Goal: Task Accomplishment & Management: Manage account settings

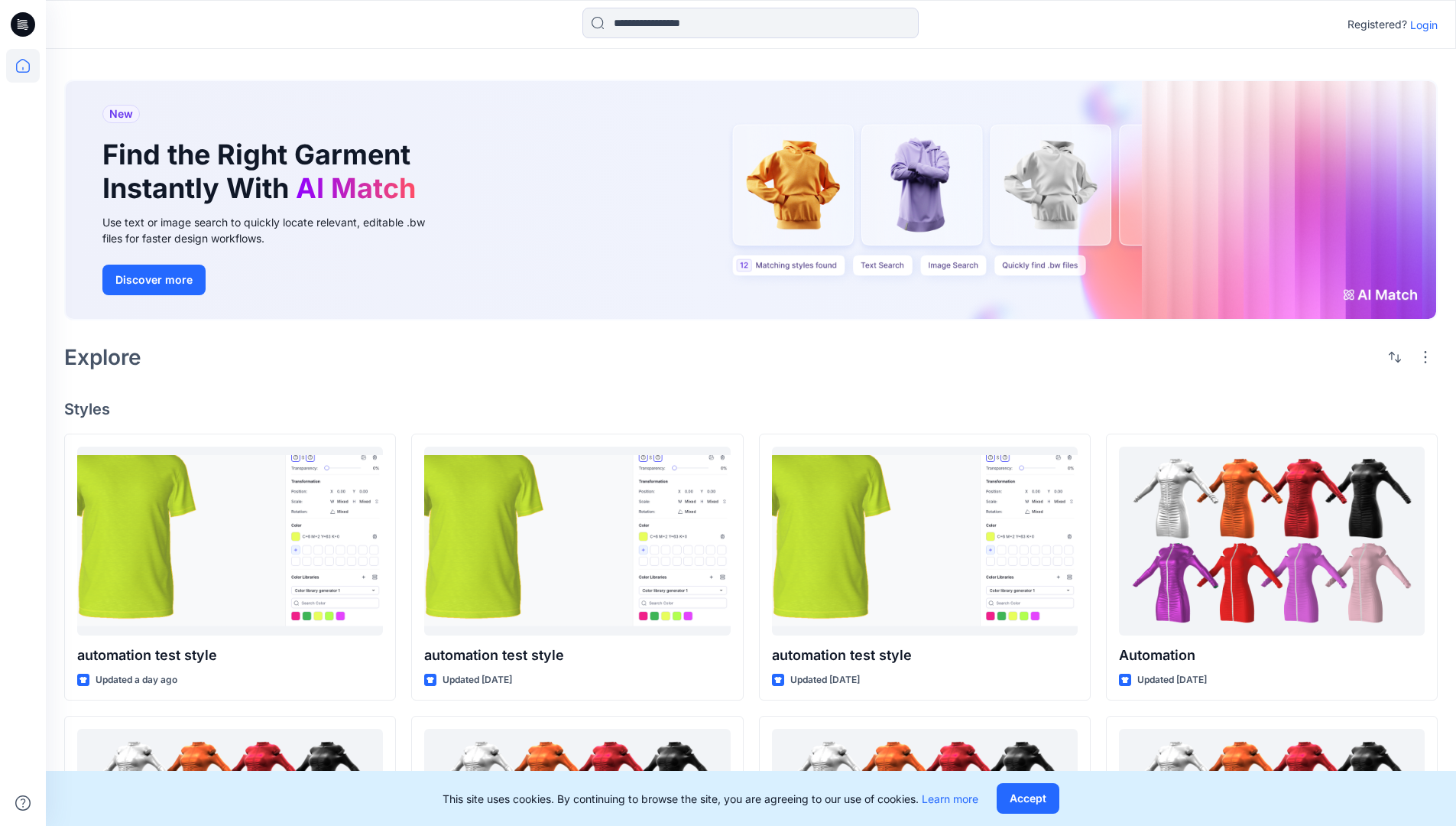
click at [1420, 24] on p "Login" at bounding box center [1423, 24] width 27 height 16
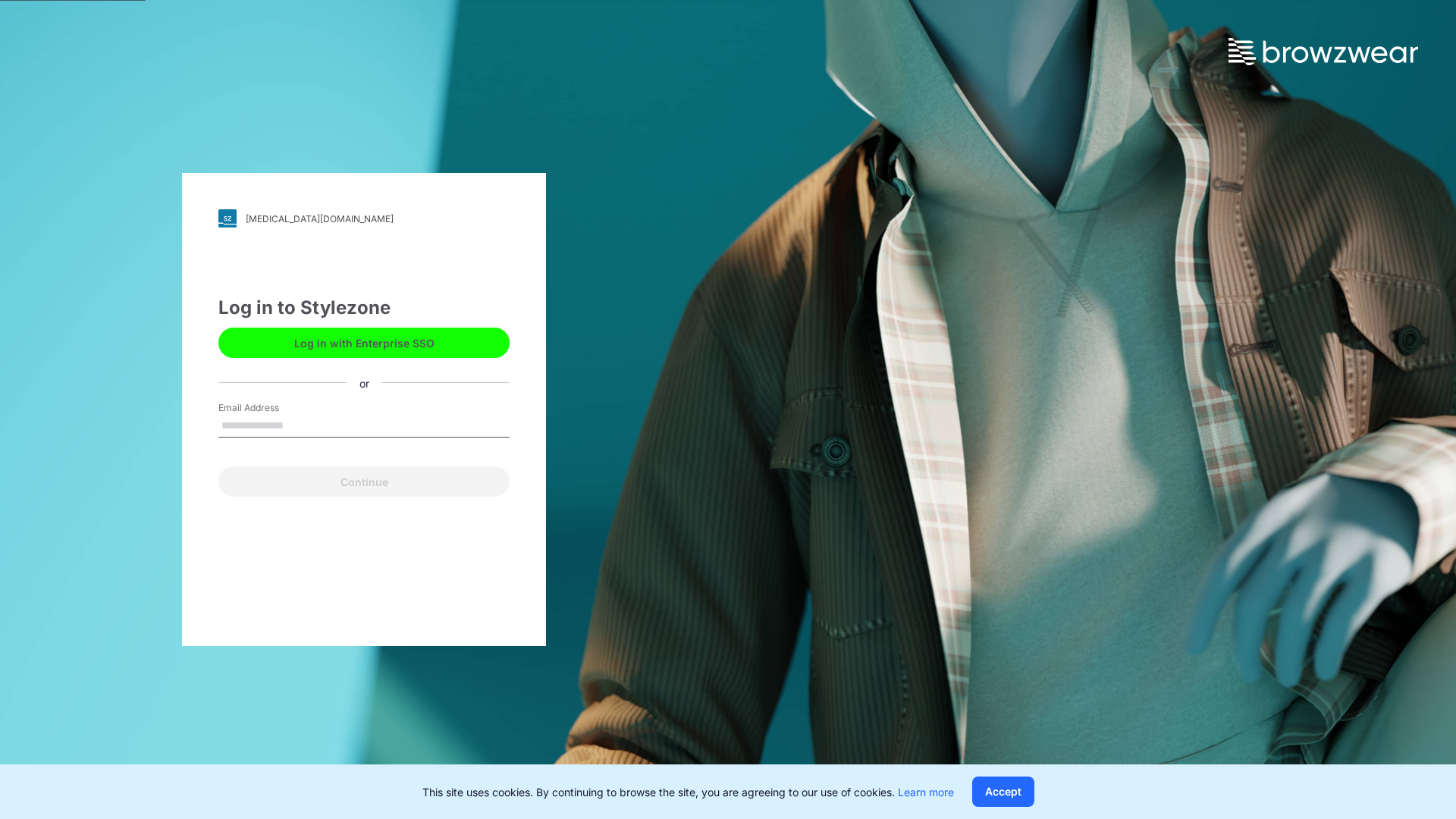
click at [299, 424] on input "Email Address" at bounding box center [364, 426] width 292 height 23
type input "**********"
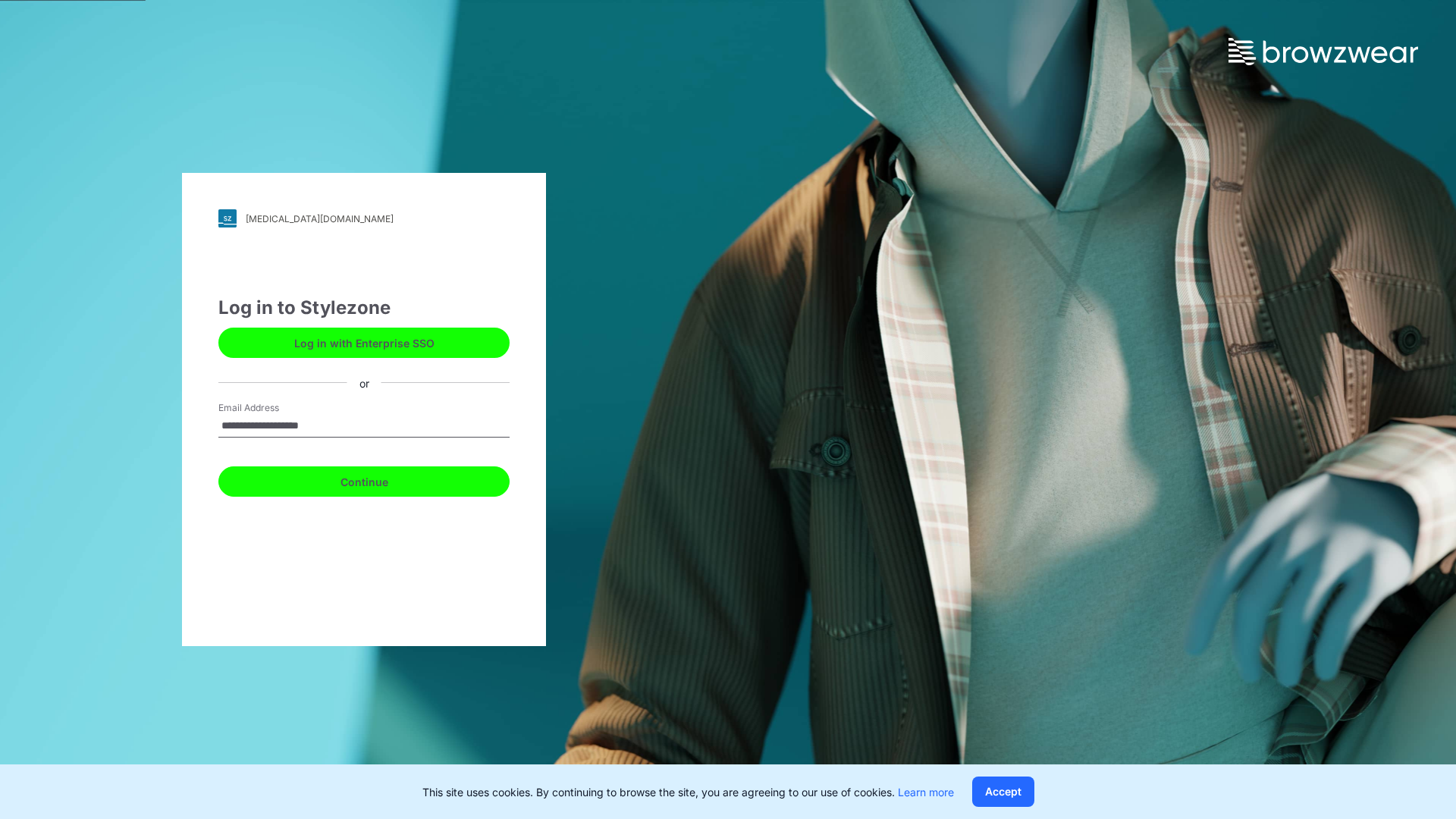
click at [381, 479] on button "Continue" at bounding box center [364, 481] width 292 height 30
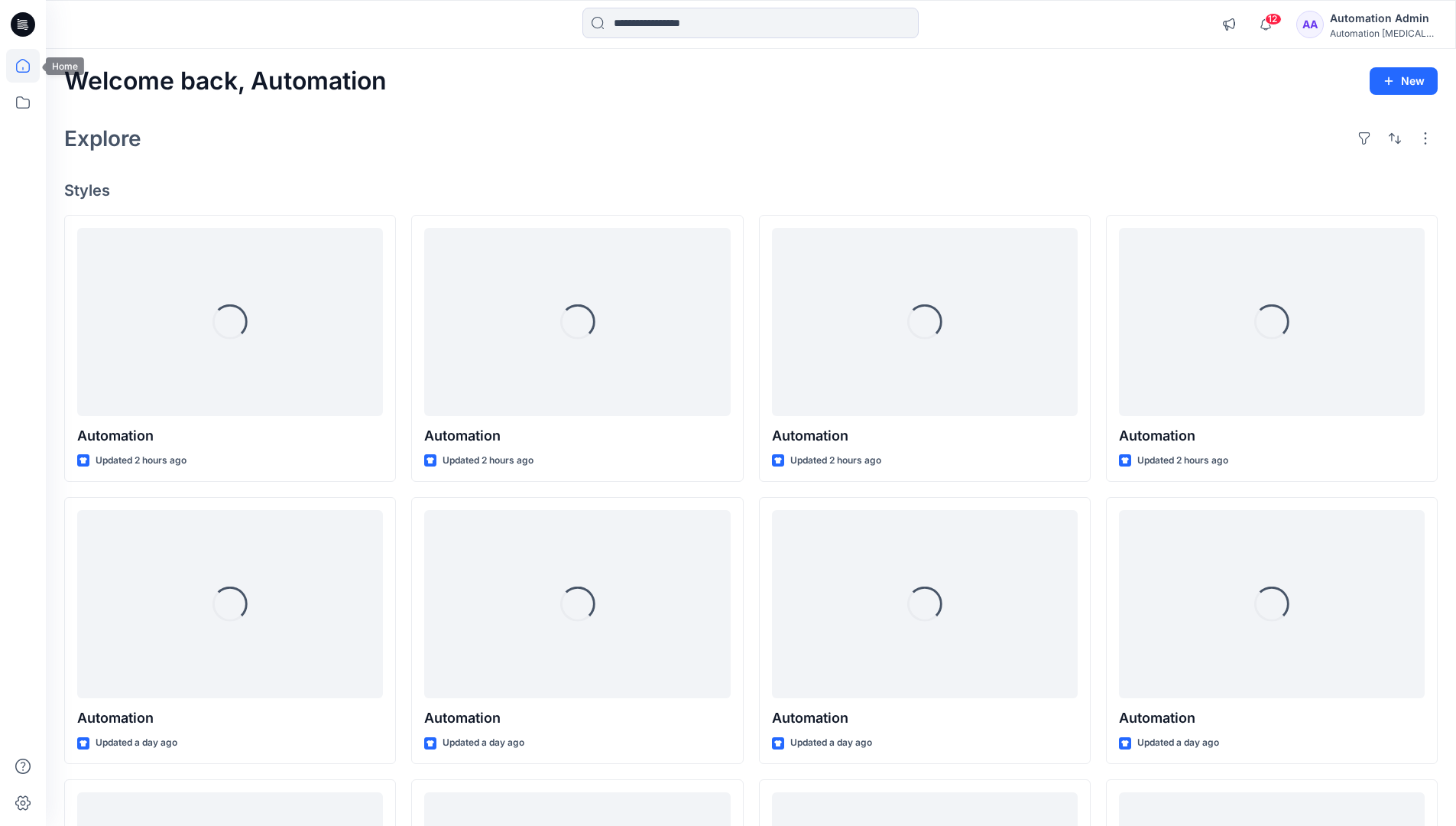
click at [29, 66] on icon at bounding box center [23, 66] width 14 height 14
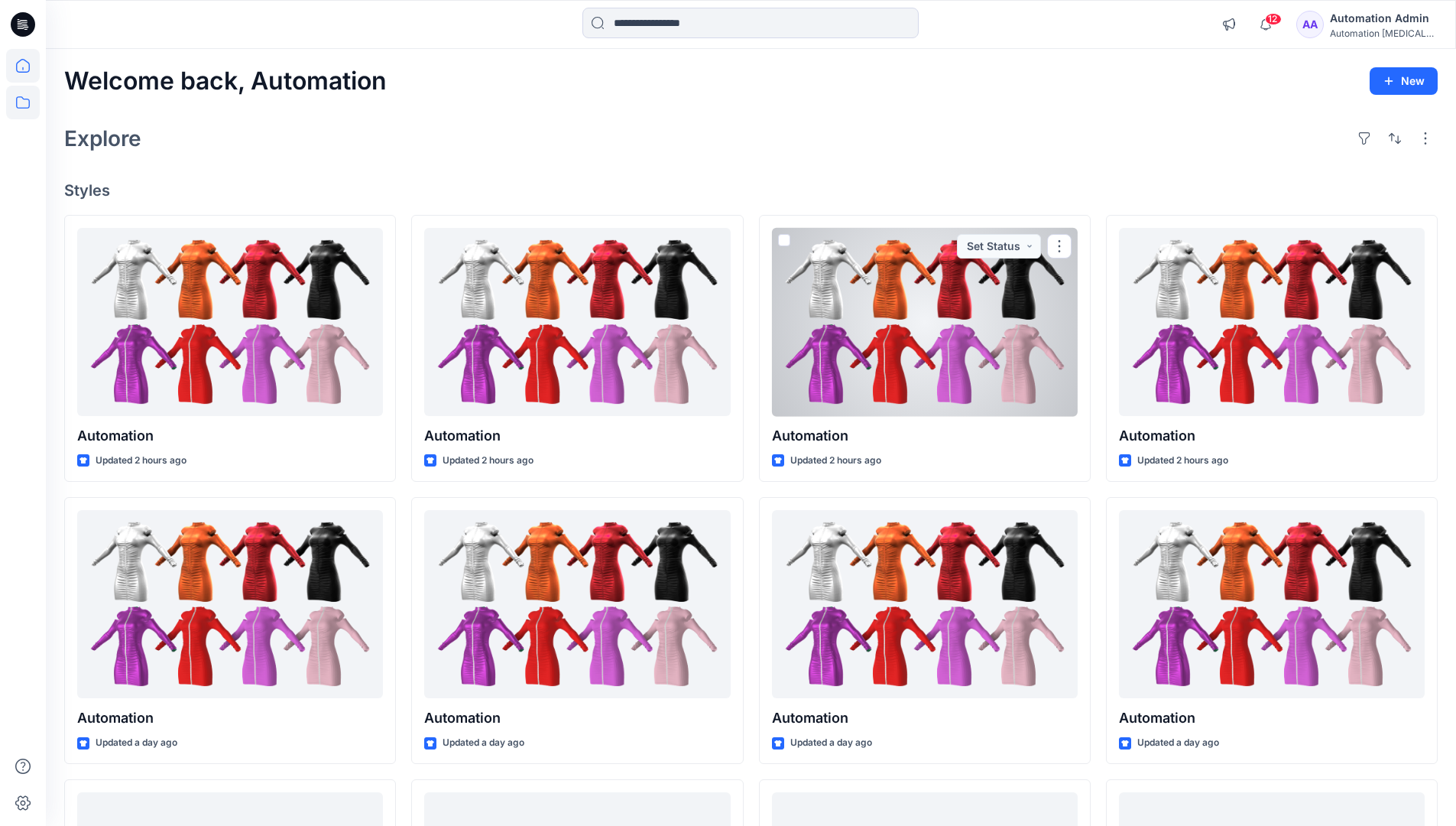
click at [27, 103] on icon at bounding box center [23, 102] width 34 height 34
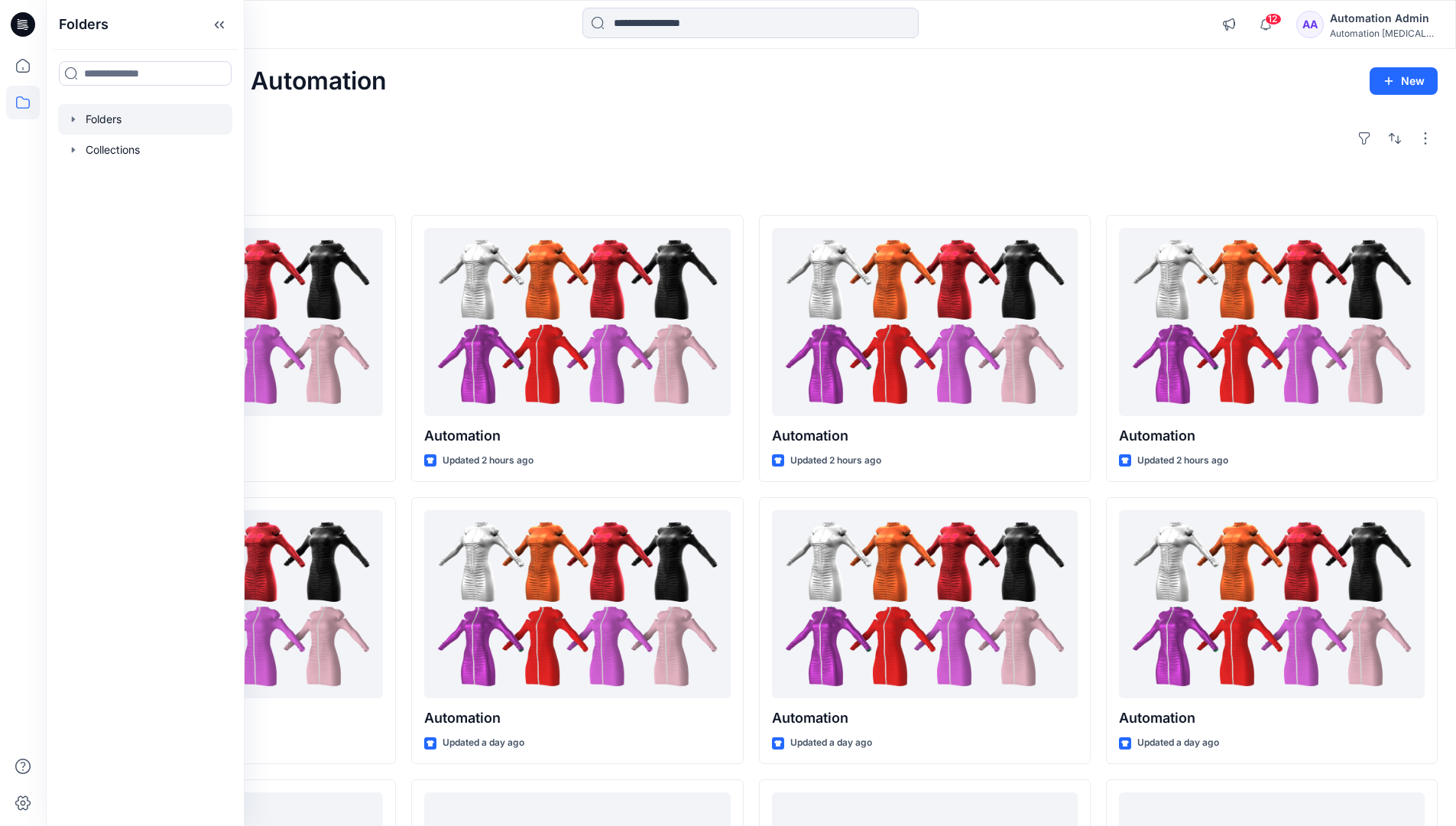
click at [107, 124] on div at bounding box center [145, 119] width 174 height 31
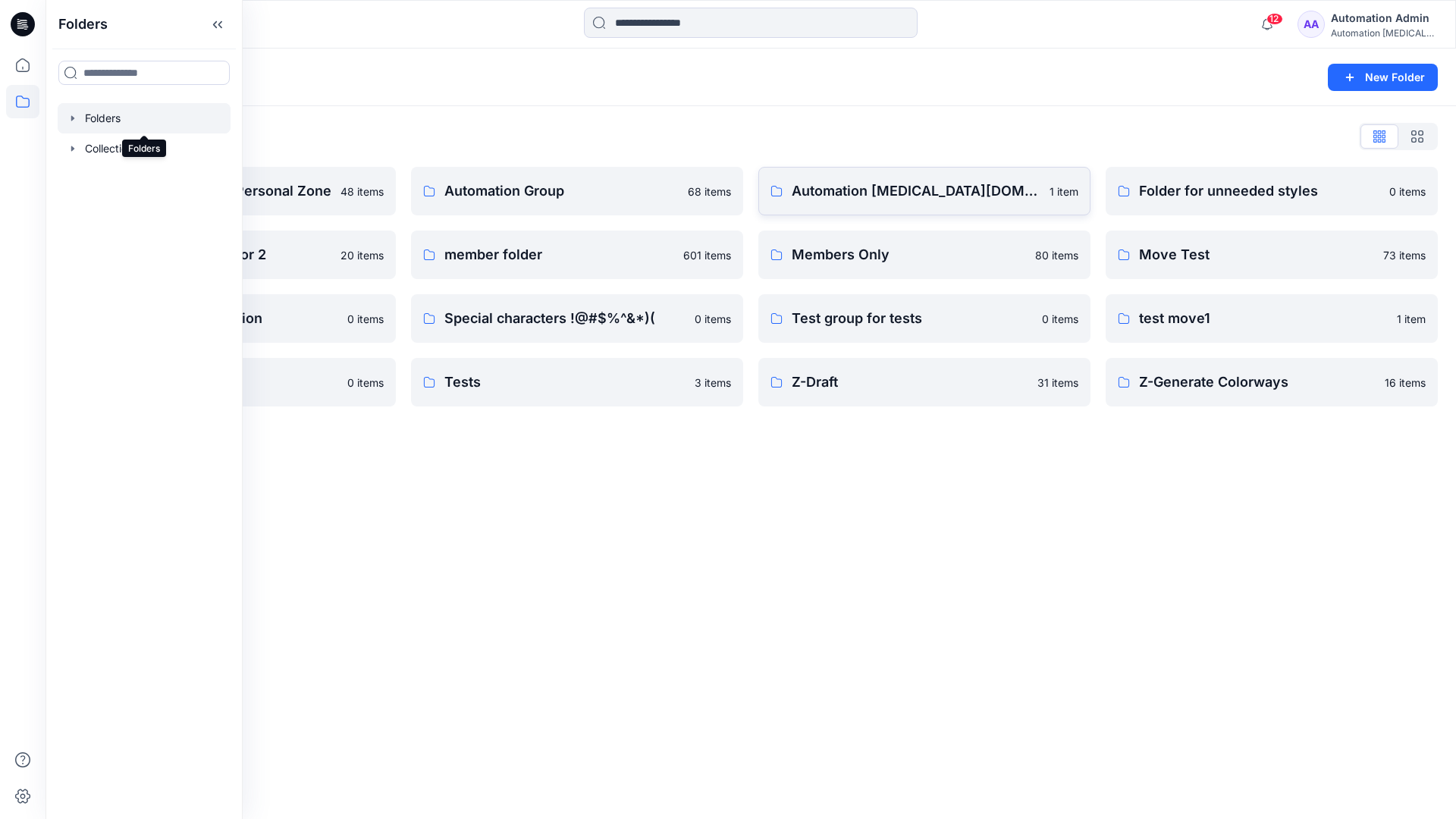
click at [819, 204] on link "Automation testim.io 1 item" at bounding box center [924, 191] width 332 height 48
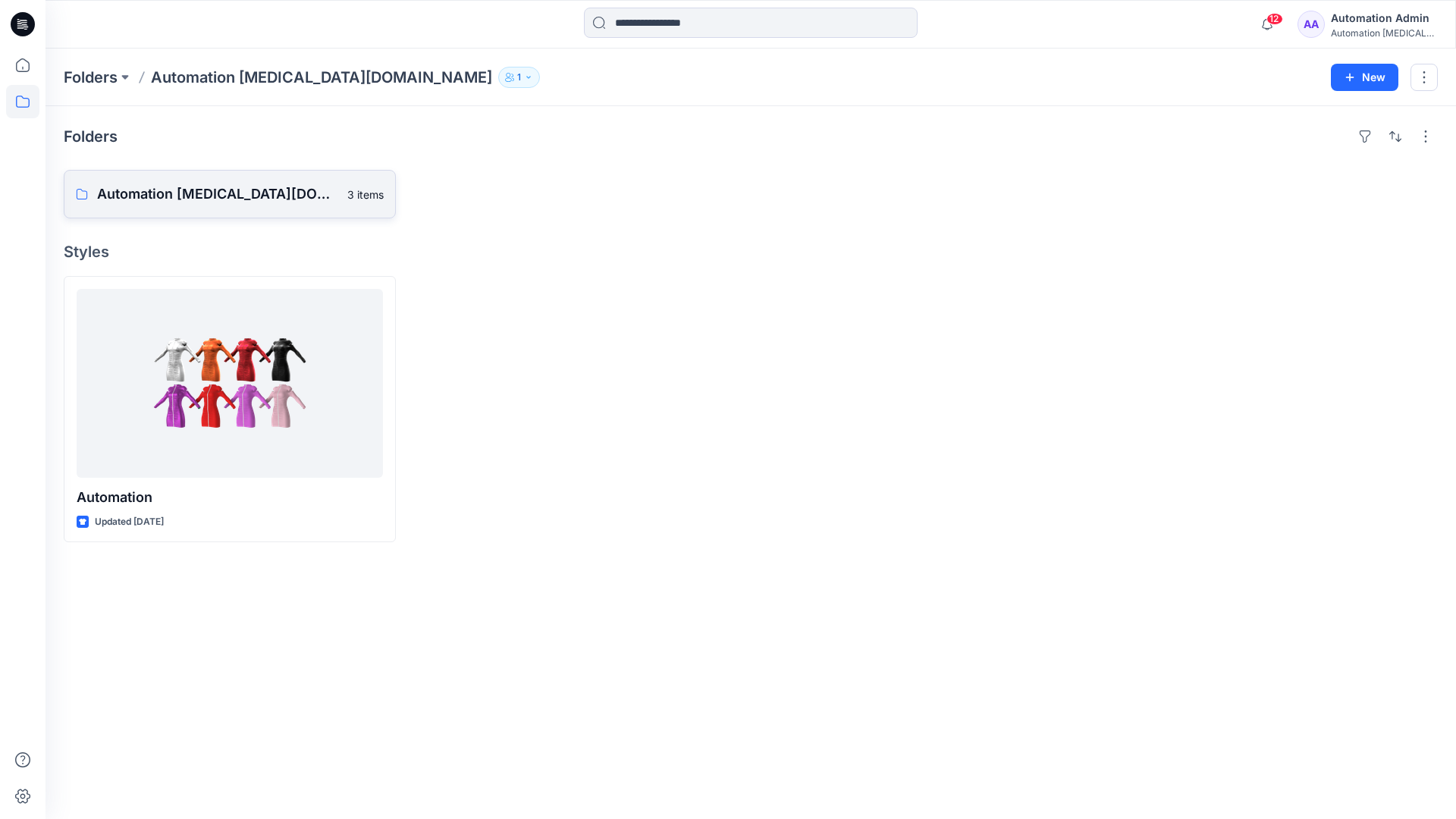
click at [201, 185] on p "Automation testim.io Board" at bounding box center [218, 193] width 241 height 21
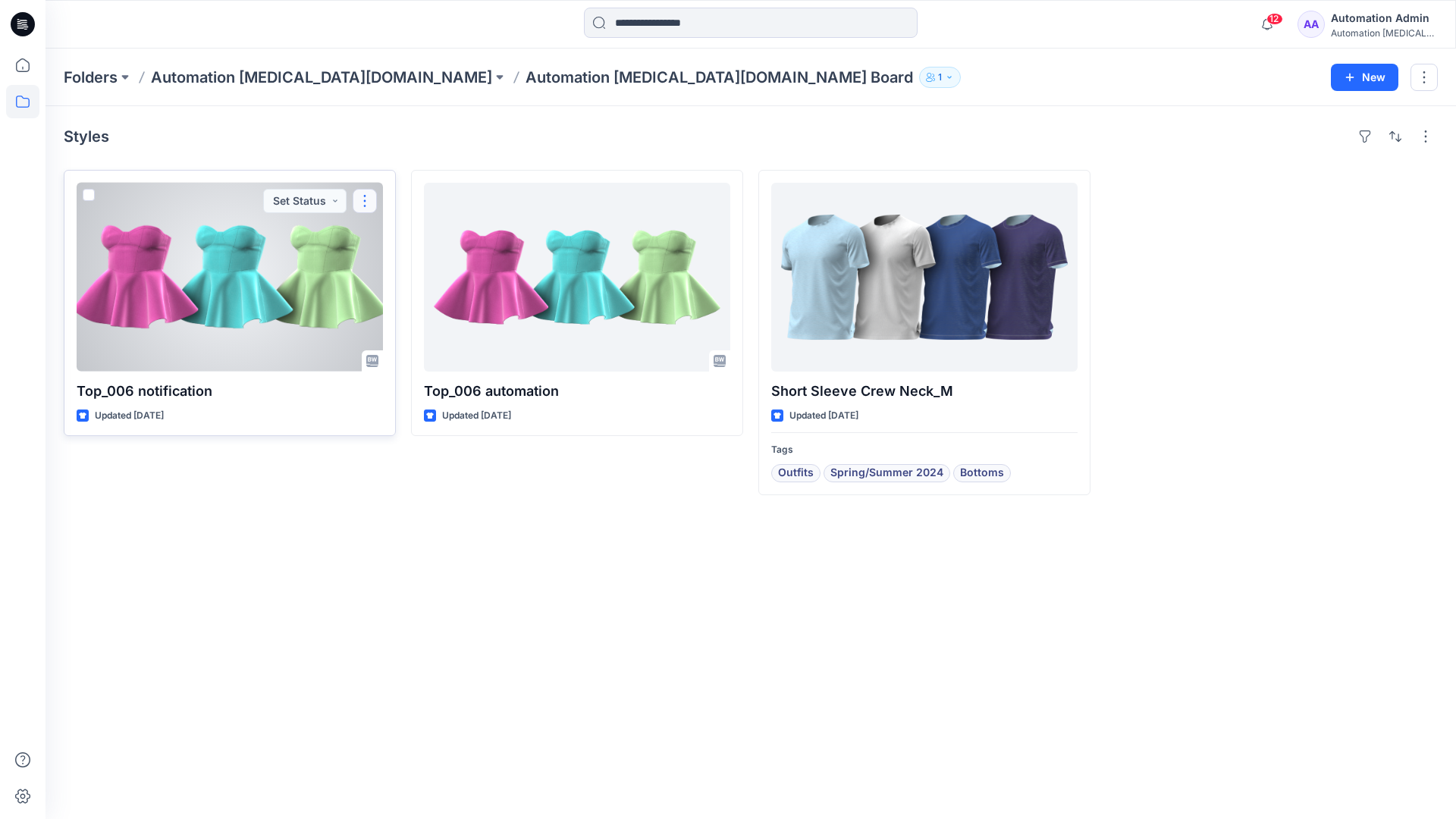
click at [365, 207] on button "button" at bounding box center [365, 200] width 24 height 24
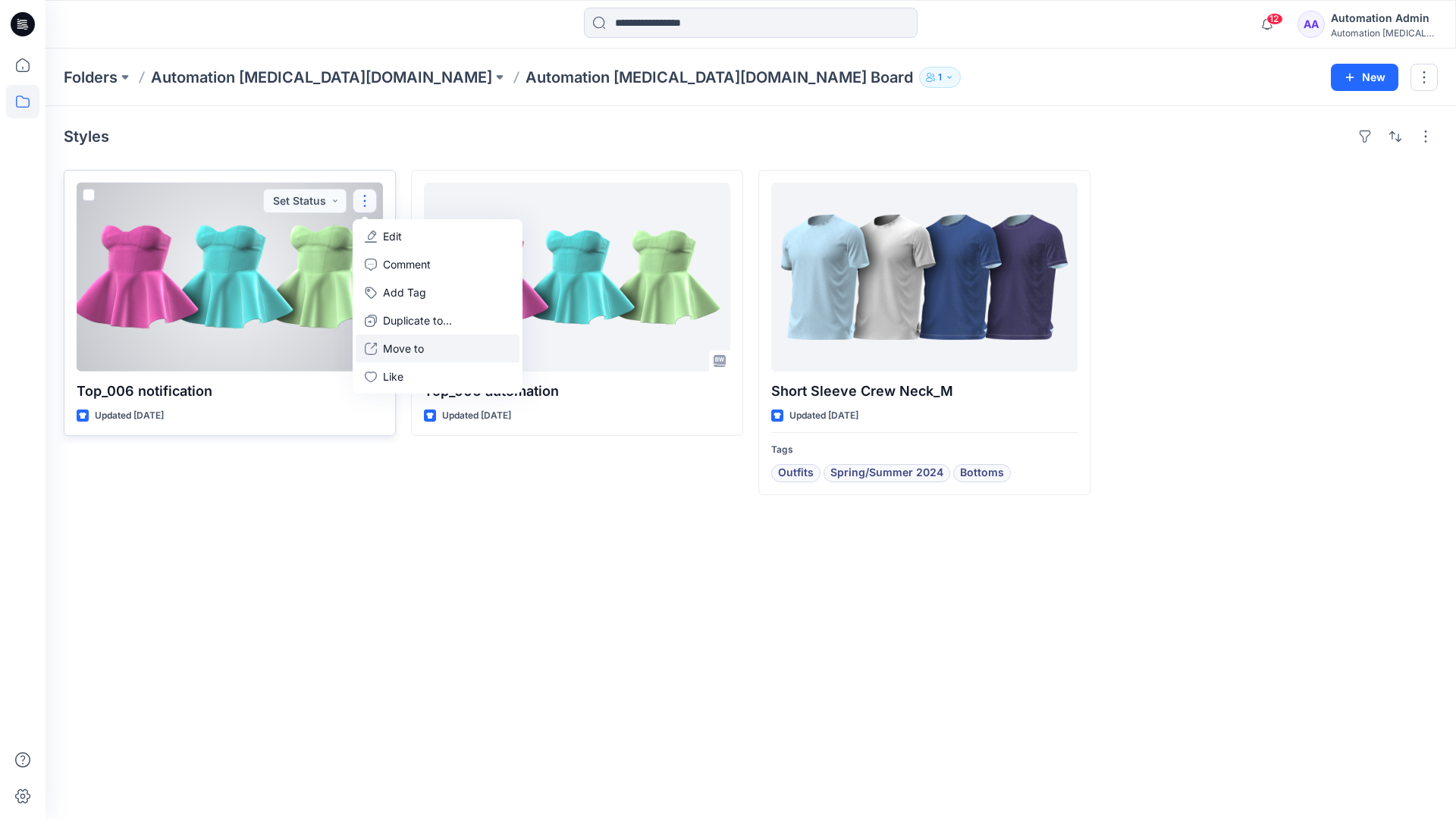
click at [379, 347] on button "Move to" at bounding box center [438, 348] width 164 height 28
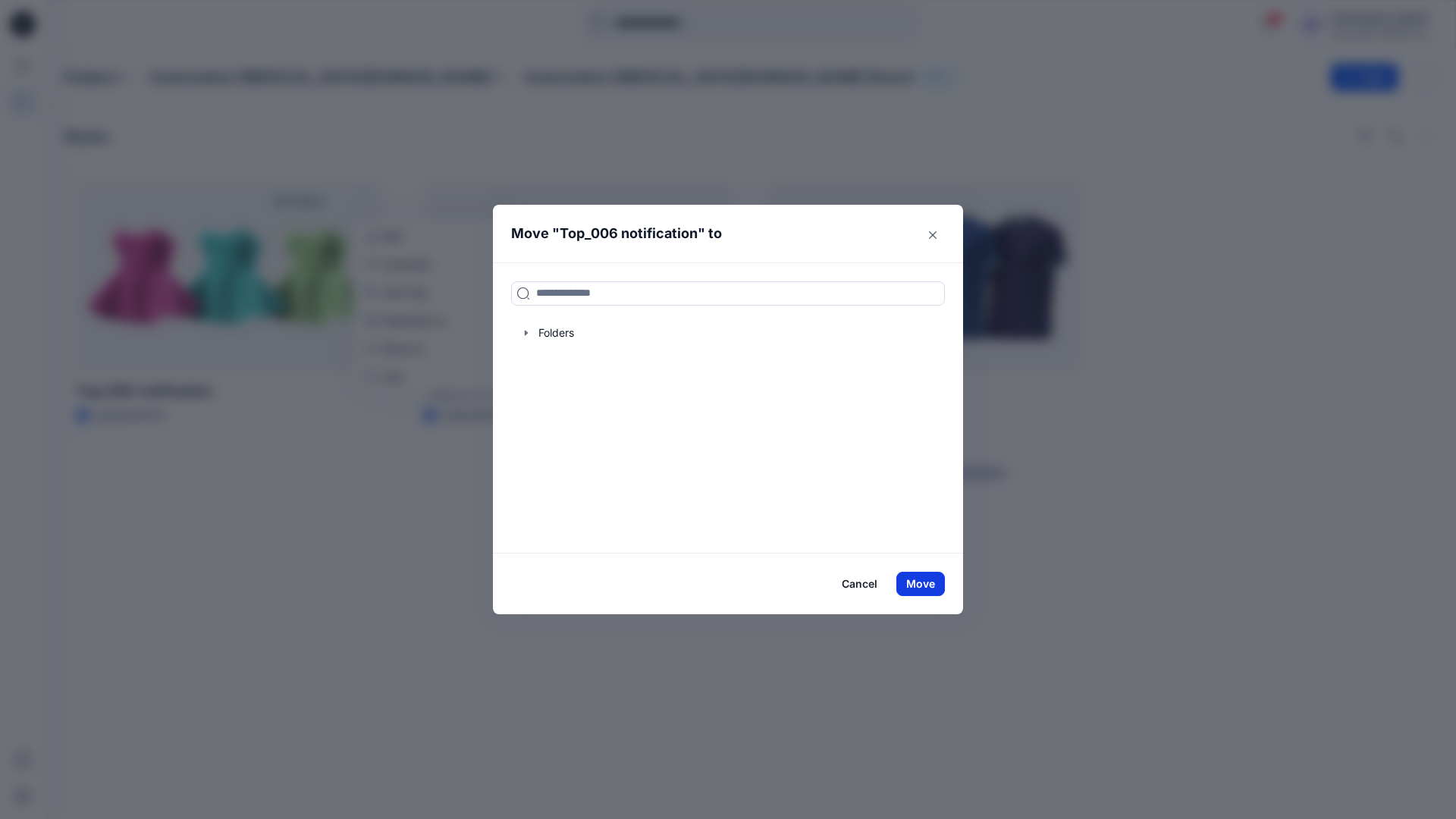
click at [926, 586] on button "Move" at bounding box center [920, 584] width 48 height 24
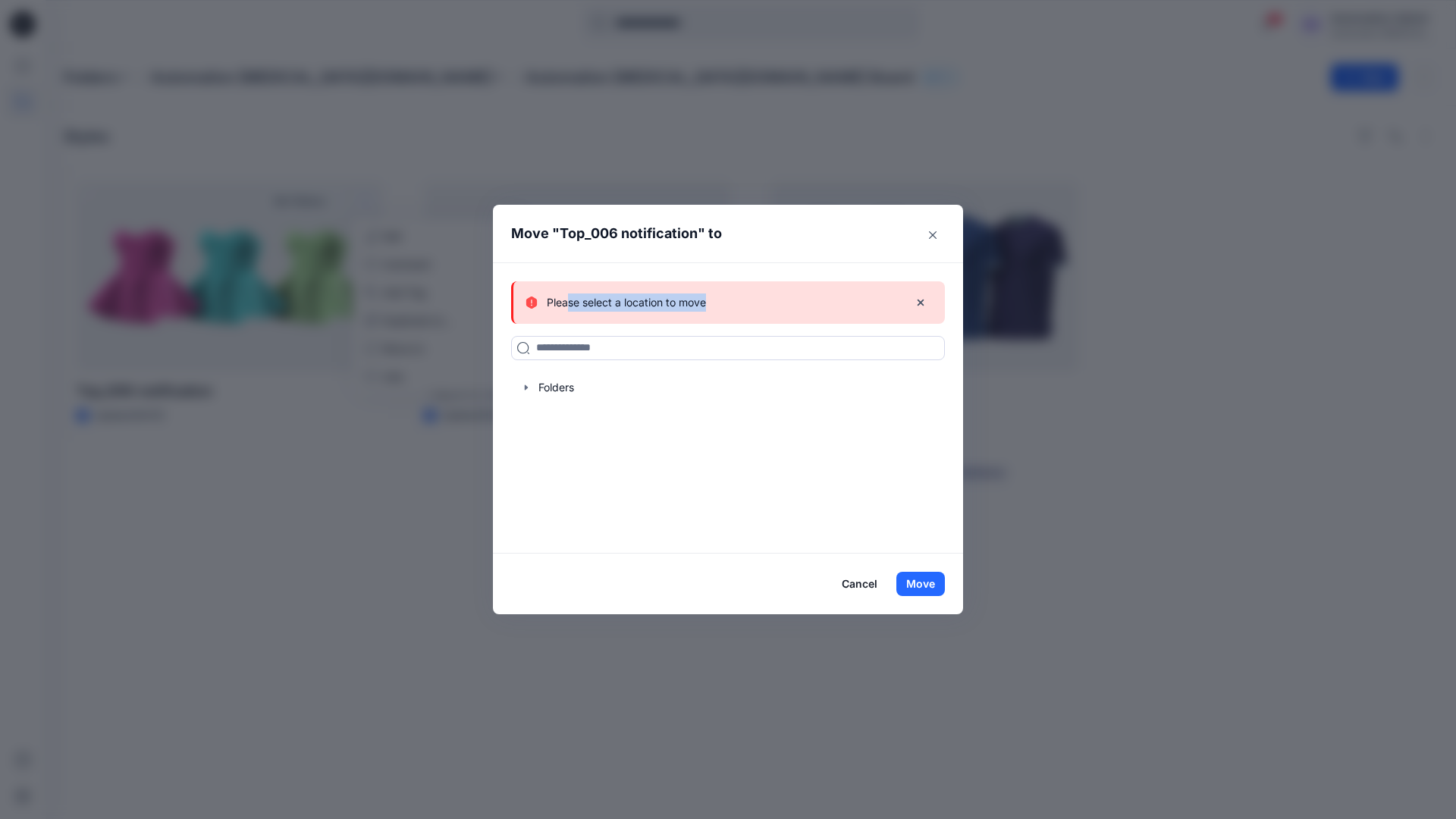
drag, startPoint x: 926, startPoint y: 586, endPoint x: 569, endPoint y: 298, distance: 458.7
click at [569, 298] on div "Please select a location to move" at bounding box center [711, 302] width 371 height 18
click at [920, 304] on icon "button" at bounding box center [921, 302] width 12 height 12
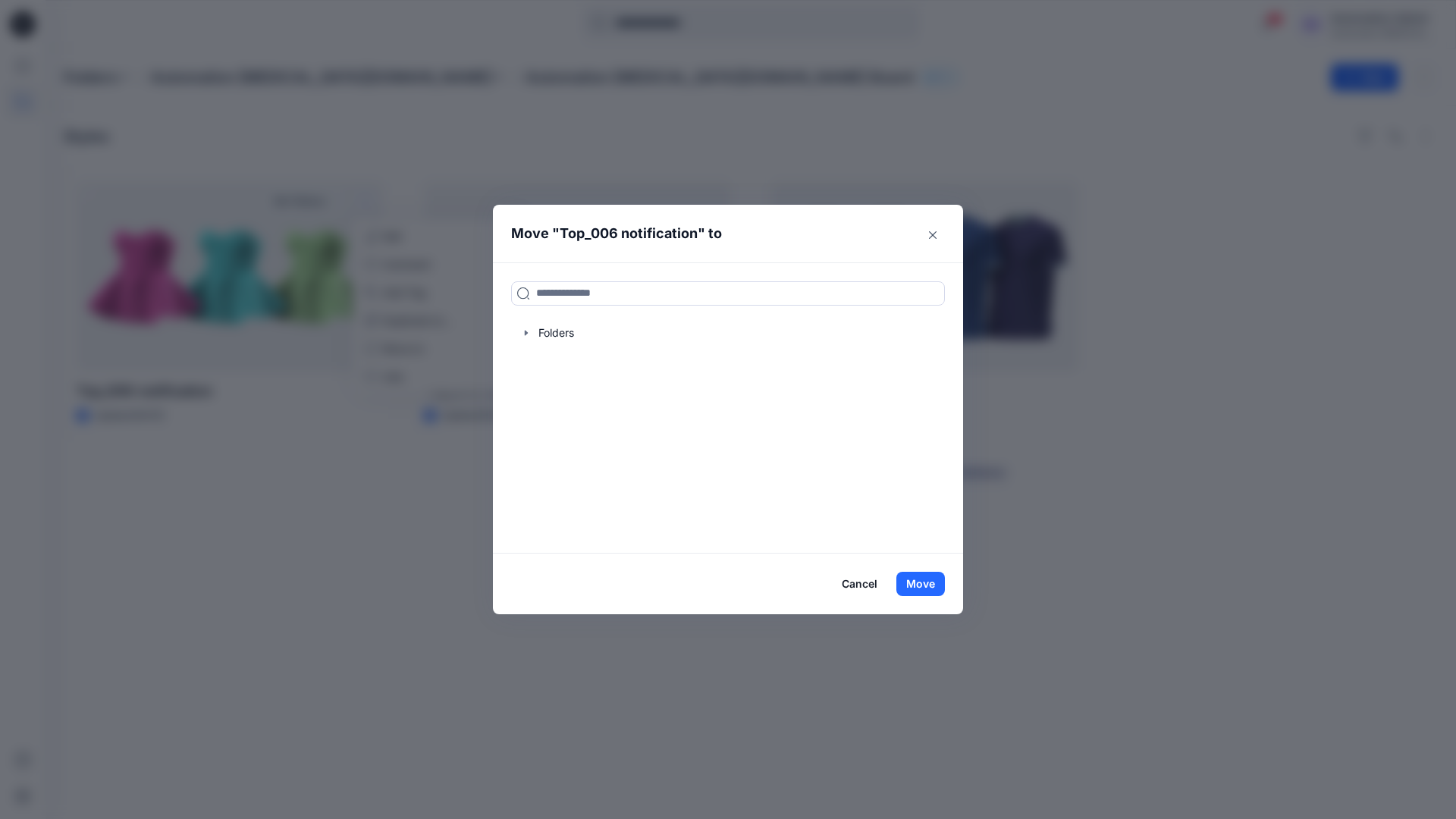
click at [857, 585] on button "Cancel" at bounding box center [859, 584] width 55 height 24
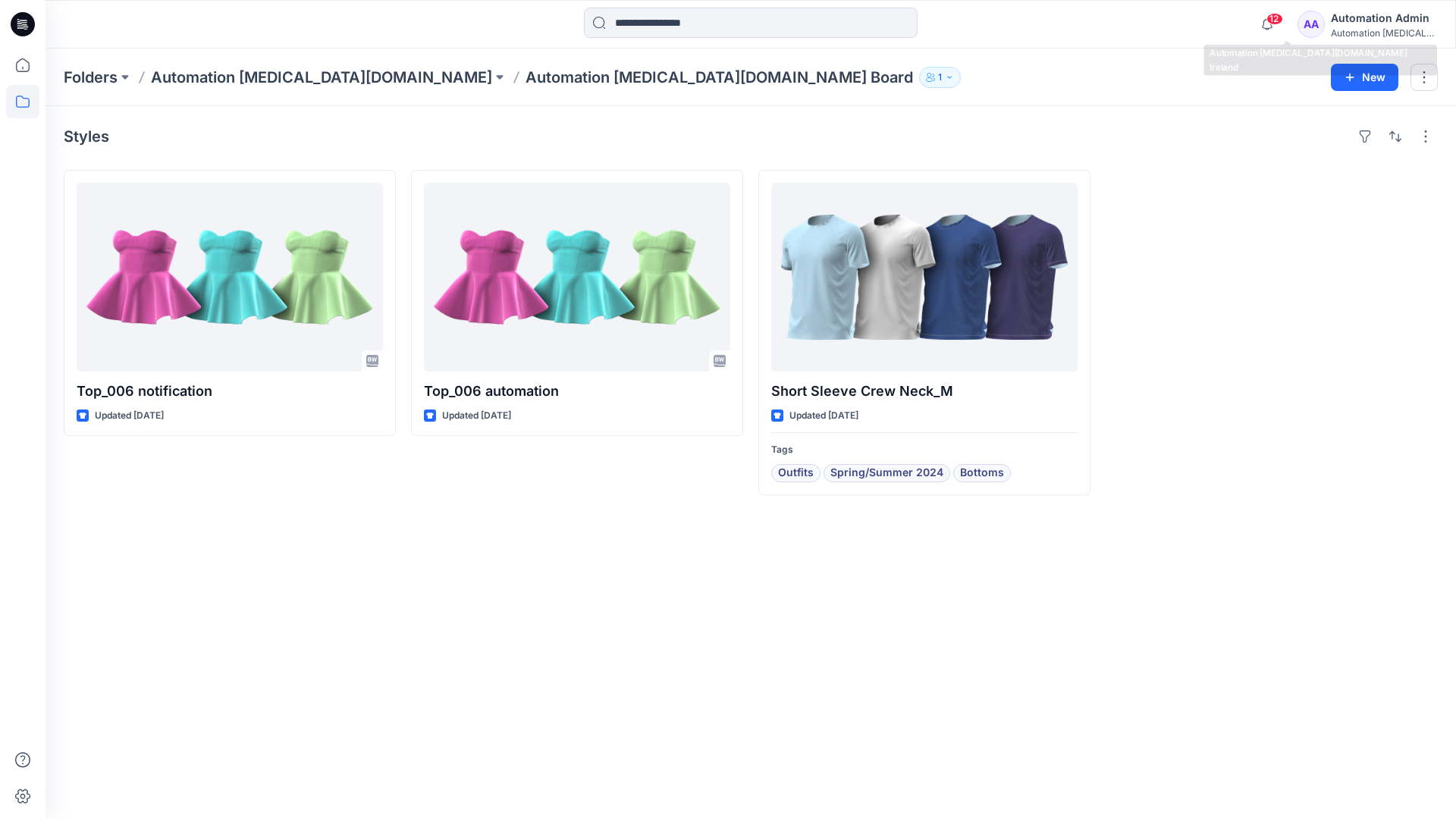
click at [1351, 28] on div "Automation testim..." at bounding box center [1384, 33] width 106 height 12
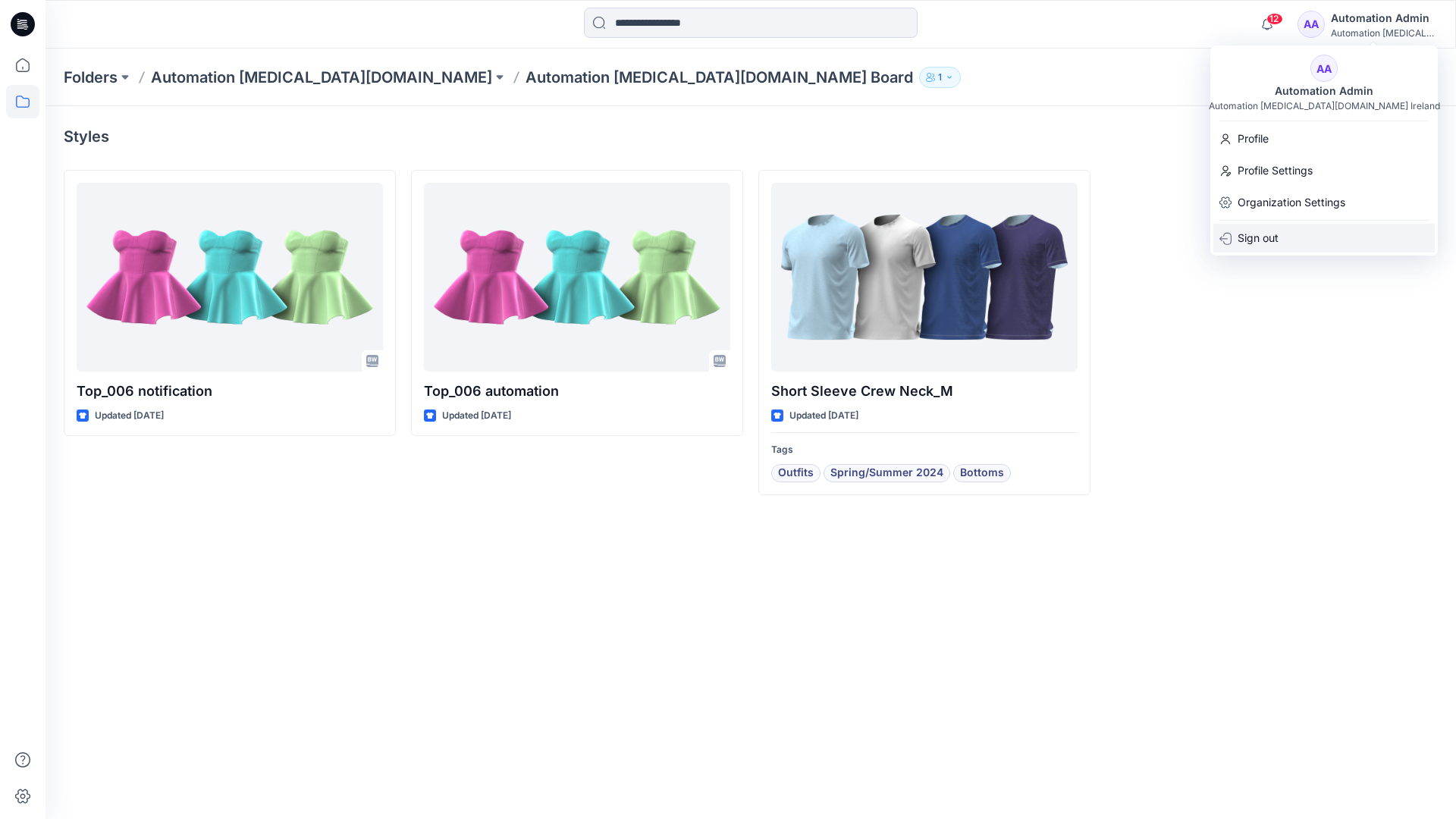
click at [1279, 245] on p "Sign out" at bounding box center [1258, 238] width 41 height 29
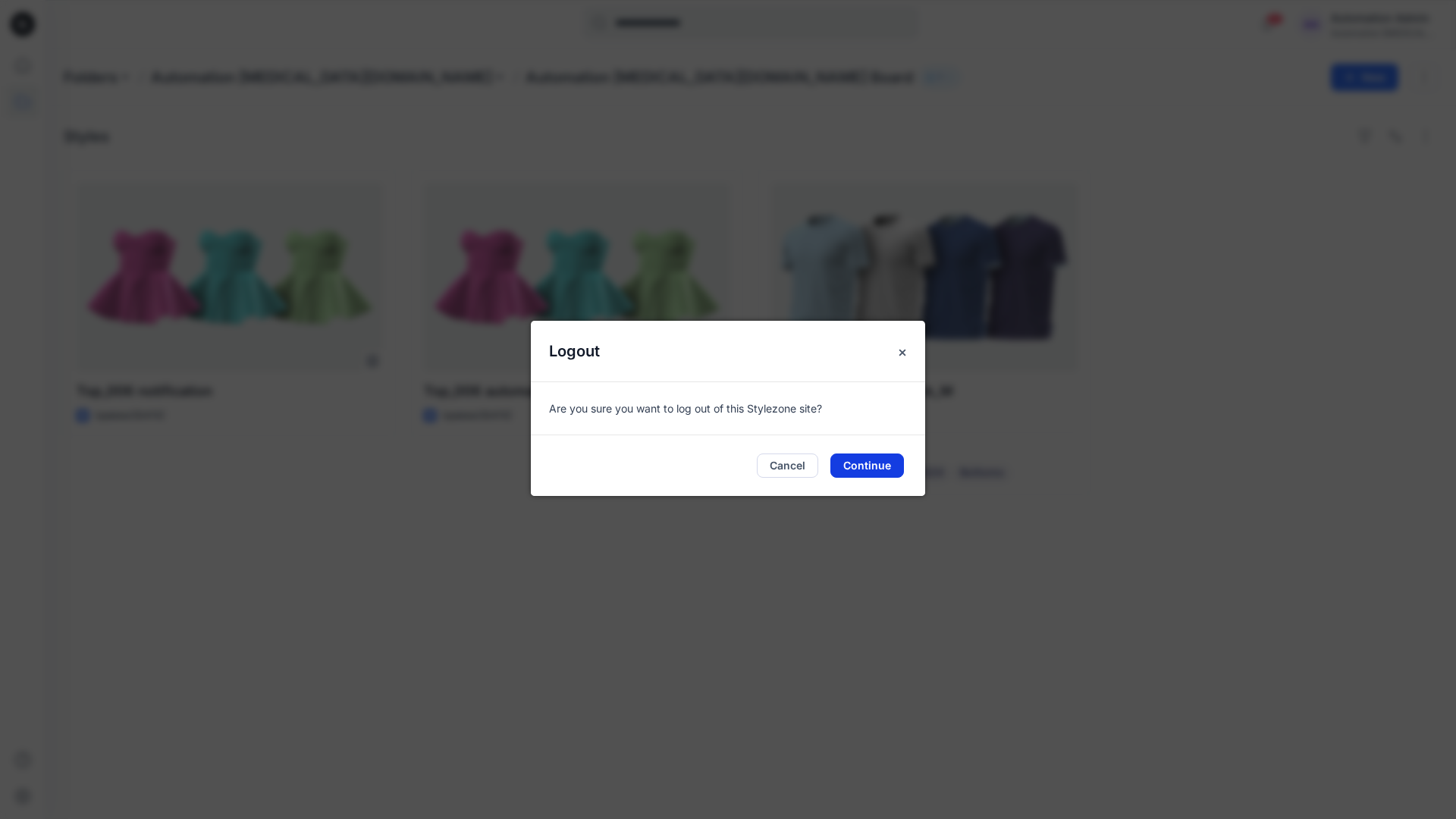
click at [883, 460] on button "Continue" at bounding box center [867, 465] width 74 height 24
